Goal: Navigation & Orientation: Find specific page/section

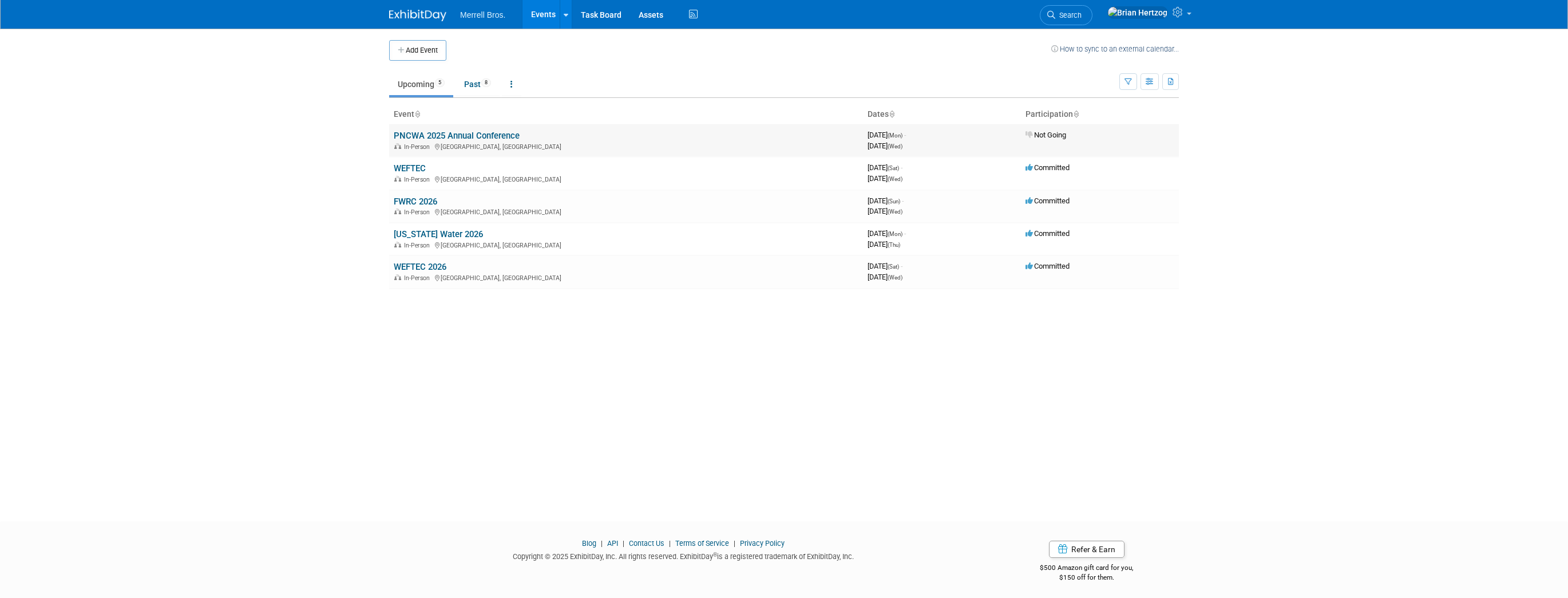
click at [471, 132] on link "PNCWA 2025 Annual Conference" at bounding box center [457, 135] width 126 height 11
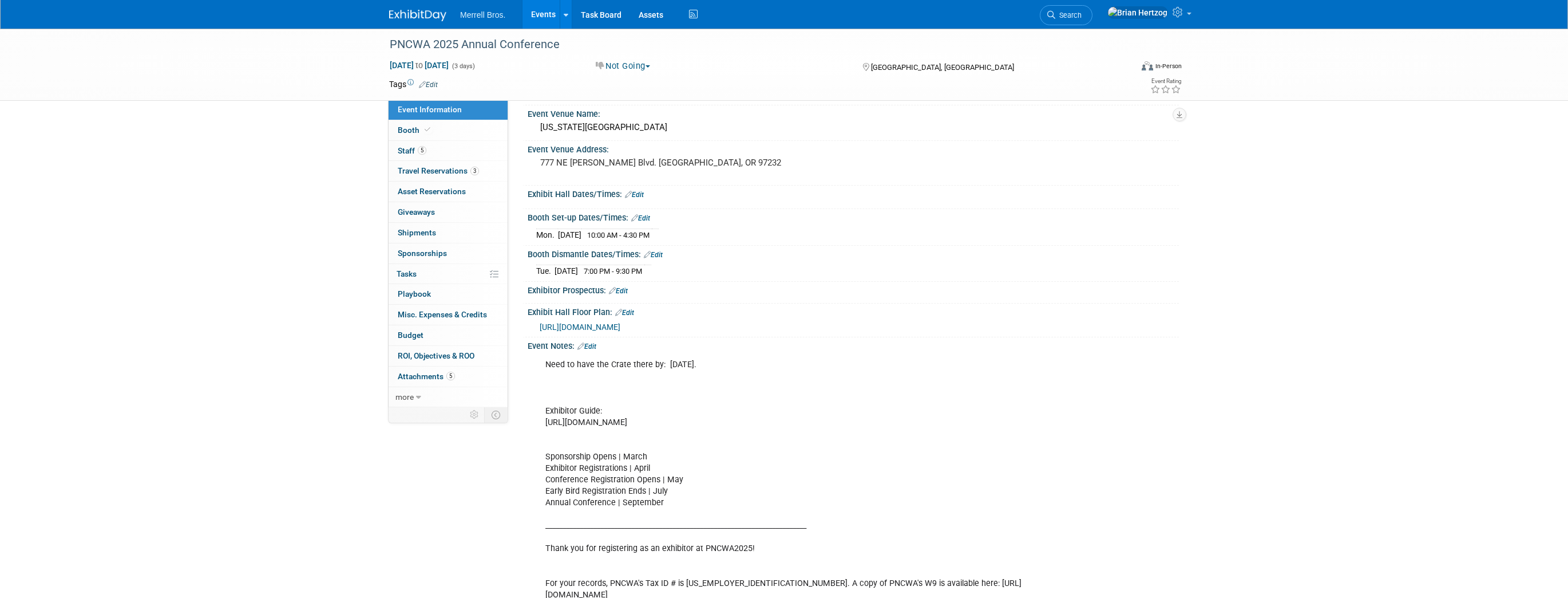
scroll to position [46, 0]
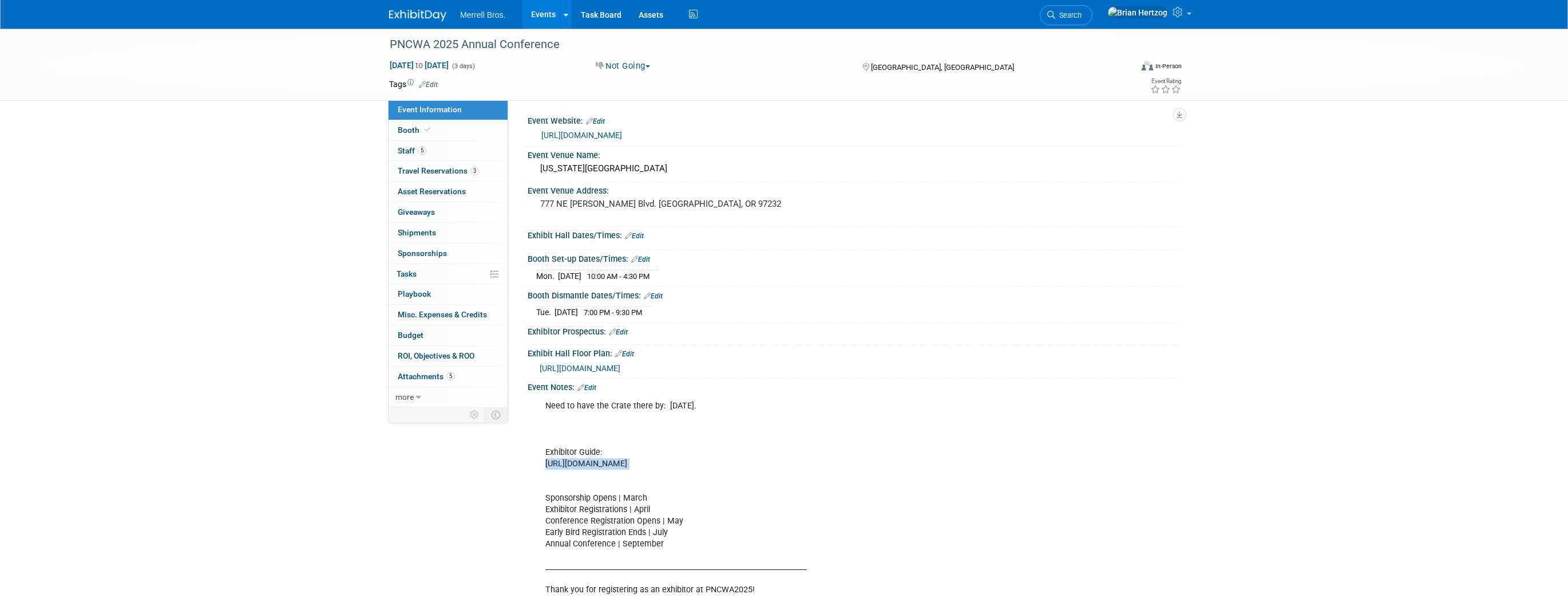
click at [605, 135] on link "[URL][DOMAIN_NAME]" at bounding box center [581, 134] width 81 height 9
